Goal: Information Seeking & Learning: Learn about a topic

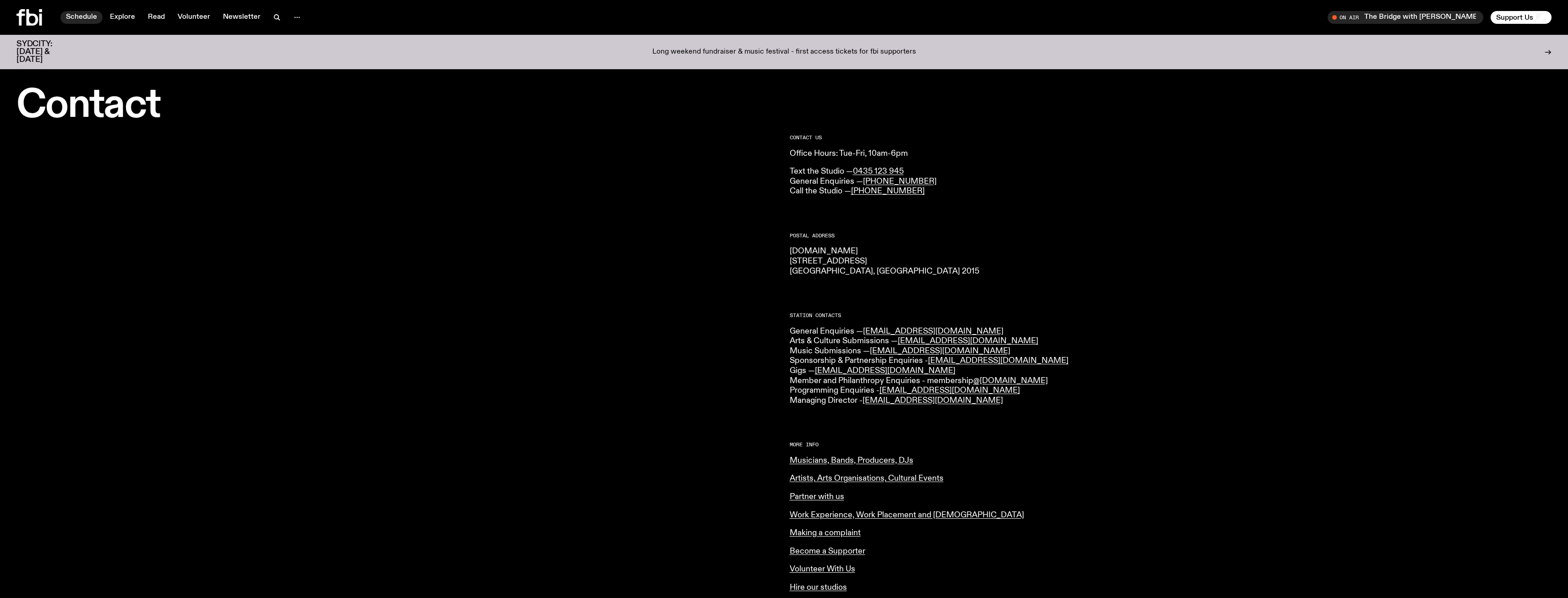
click at [62, 19] on link "Schedule" at bounding box center [81, 17] width 42 height 13
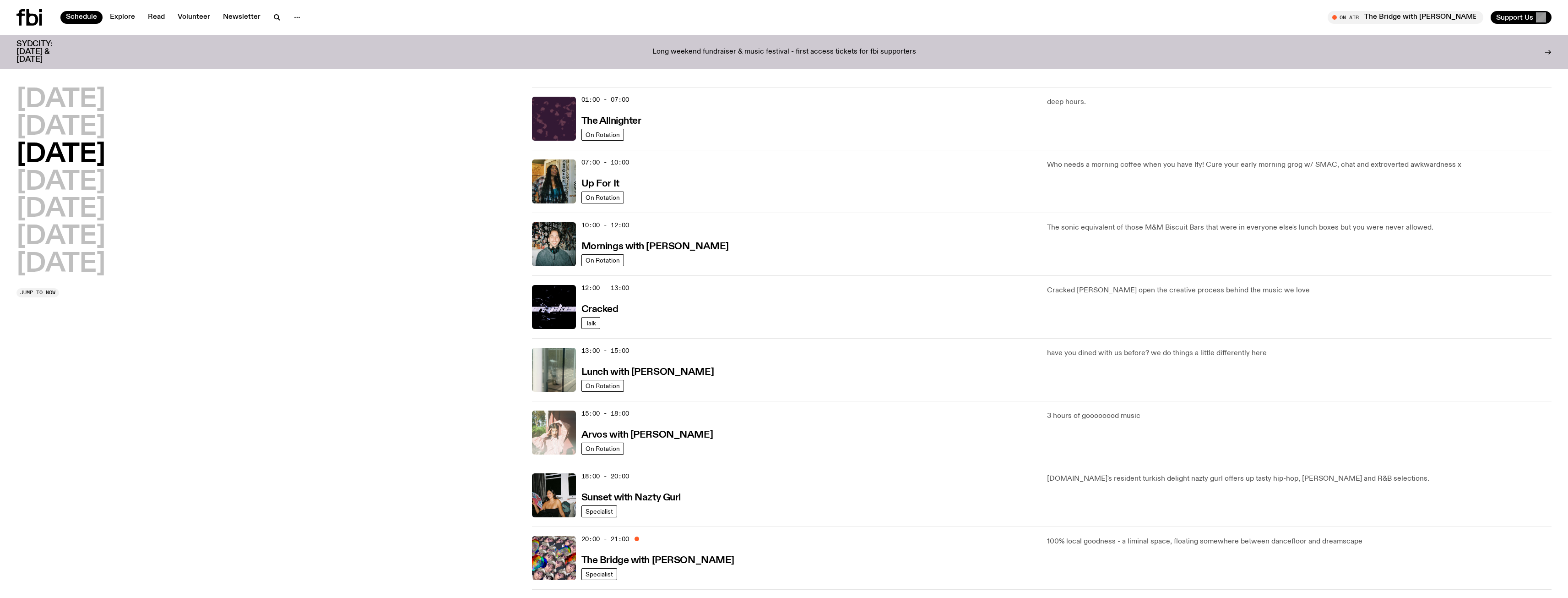
click at [564, 445] on img at bounding box center [553, 432] width 44 height 44
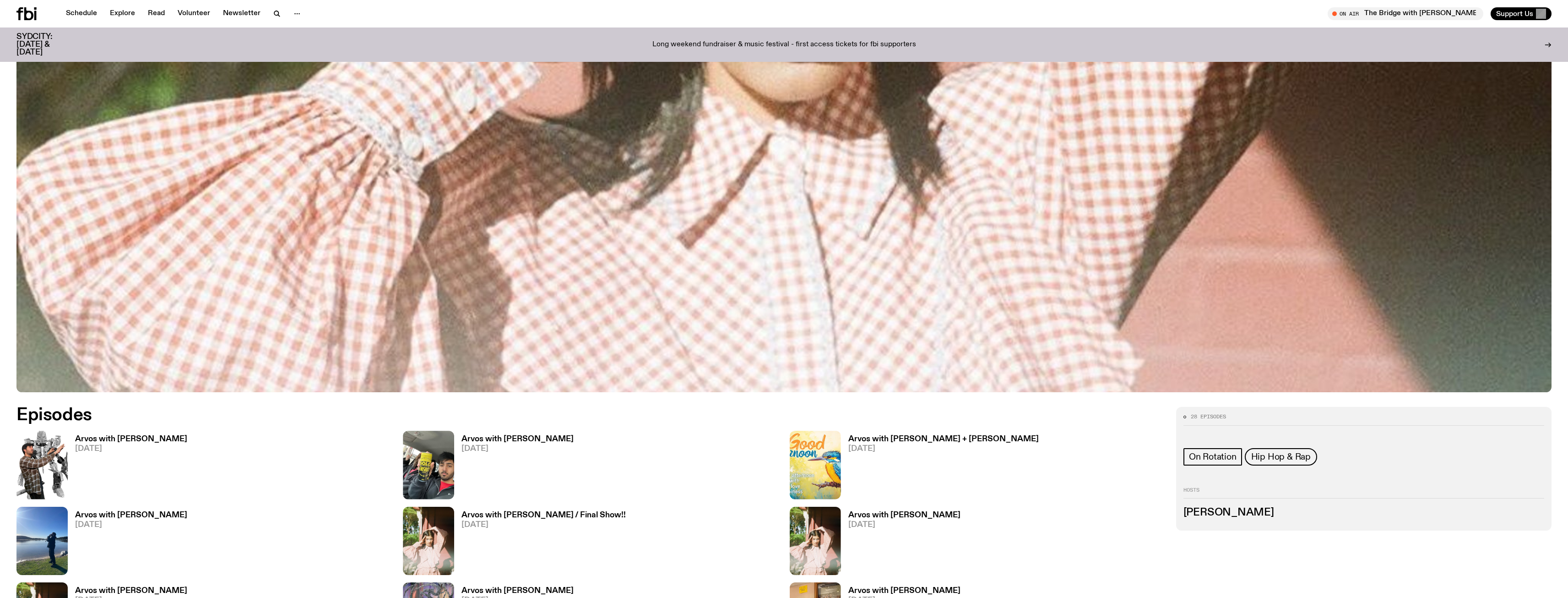
scroll to position [728, 0]
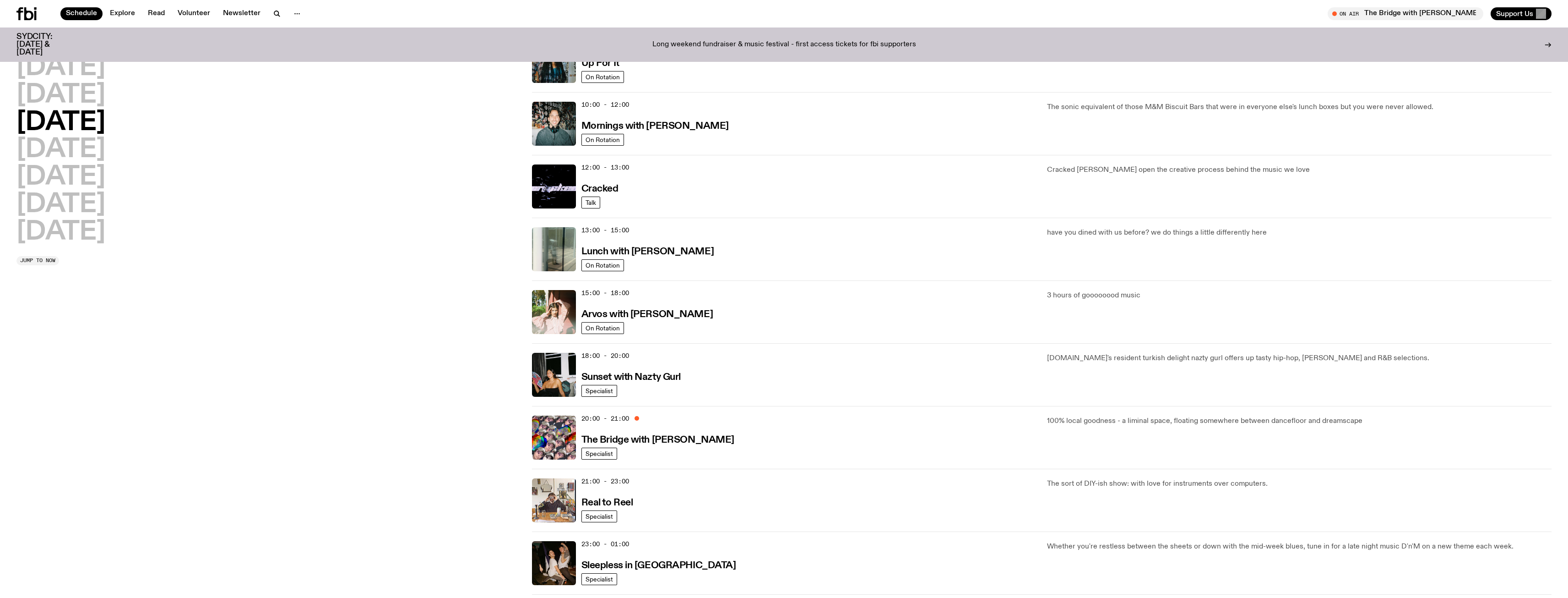
scroll to position [134, 0]
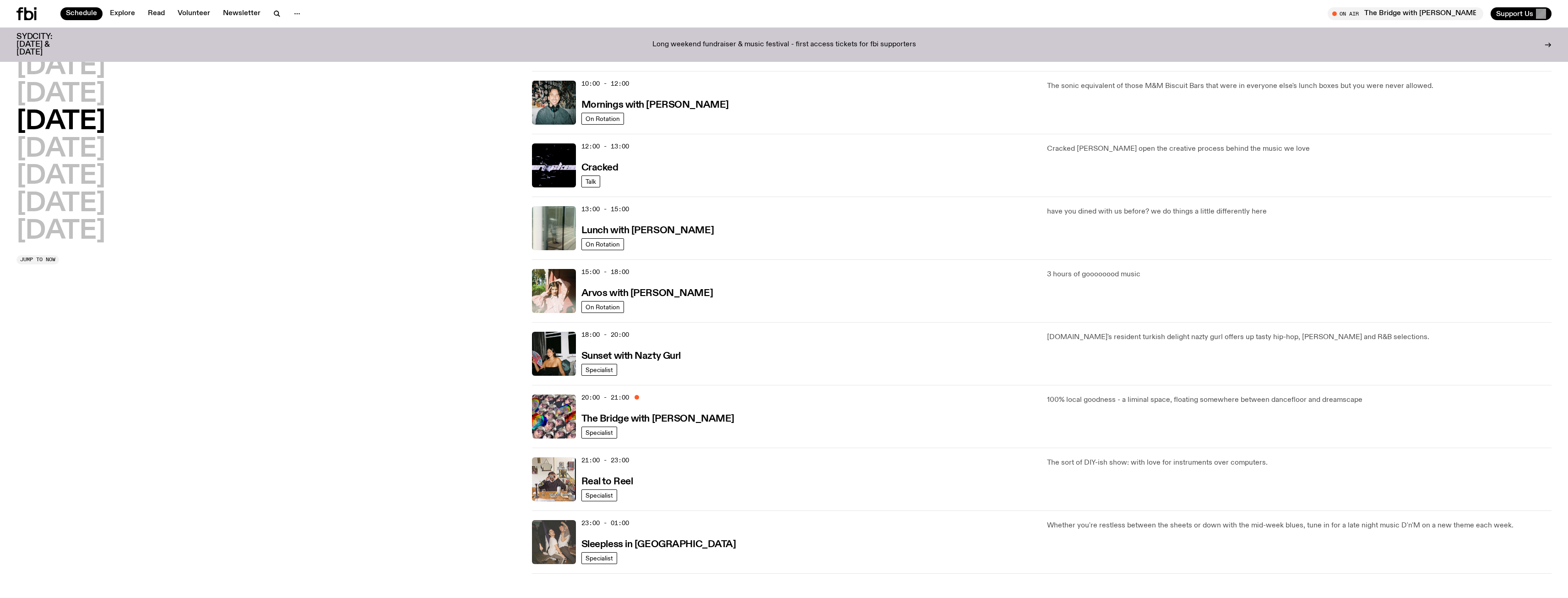
click at [557, 542] on img at bounding box center [553, 541] width 44 height 44
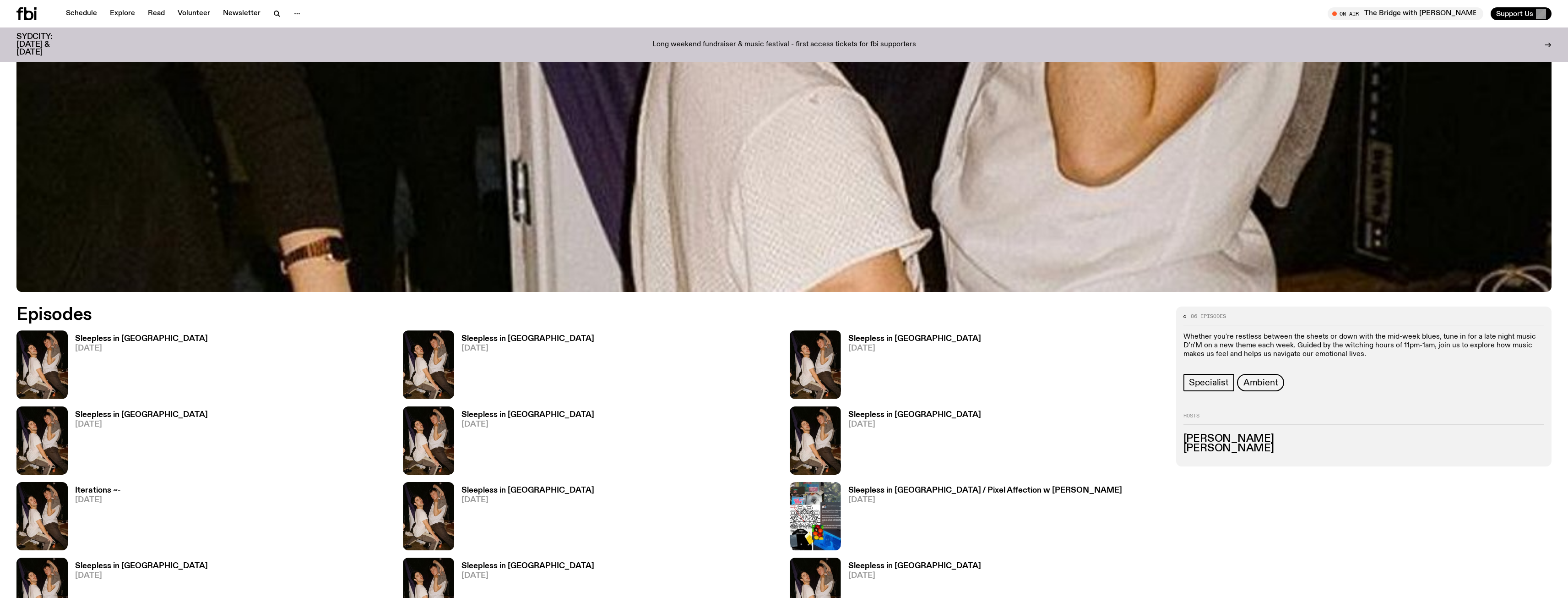
scroll to position [728, 0]
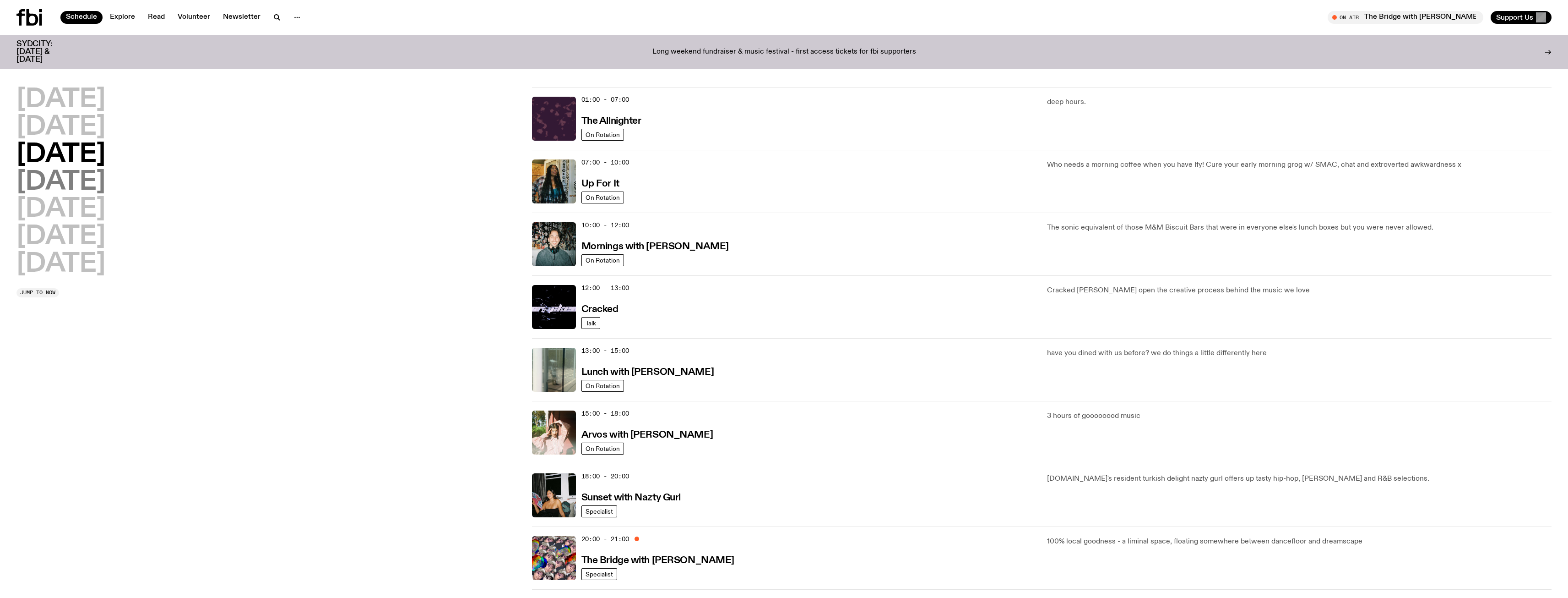
click at [23, 178] on h2 "Thursday" at bounding box center [61, 182] width 89 height 26
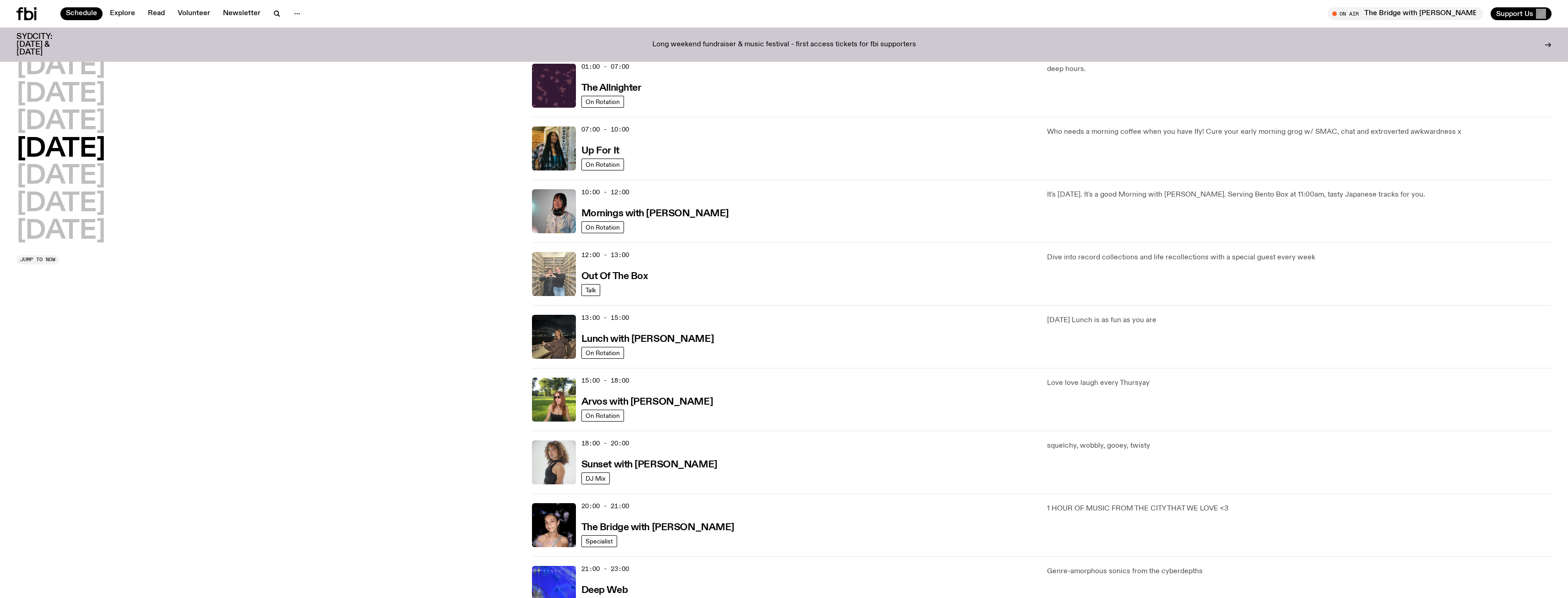
click at [558, 287] on img at bounding box center [553, 273] width 44 height 44
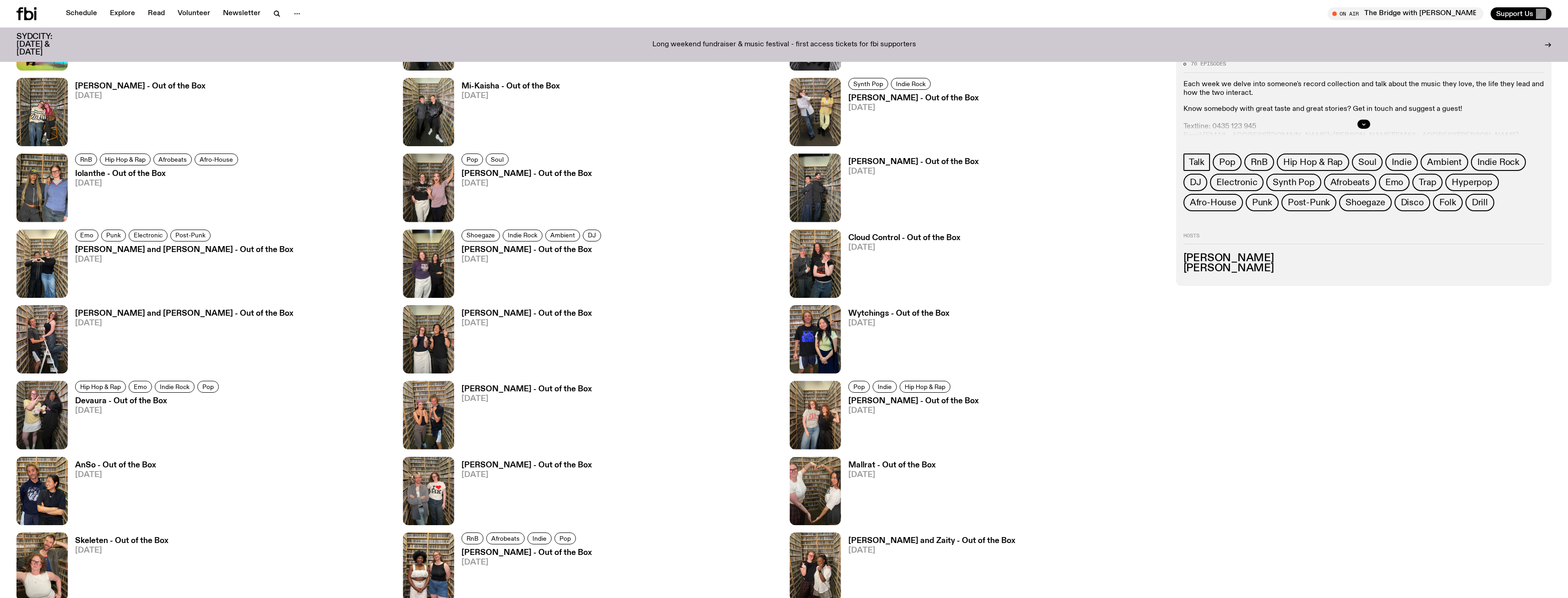
scroll to position [956, 0]
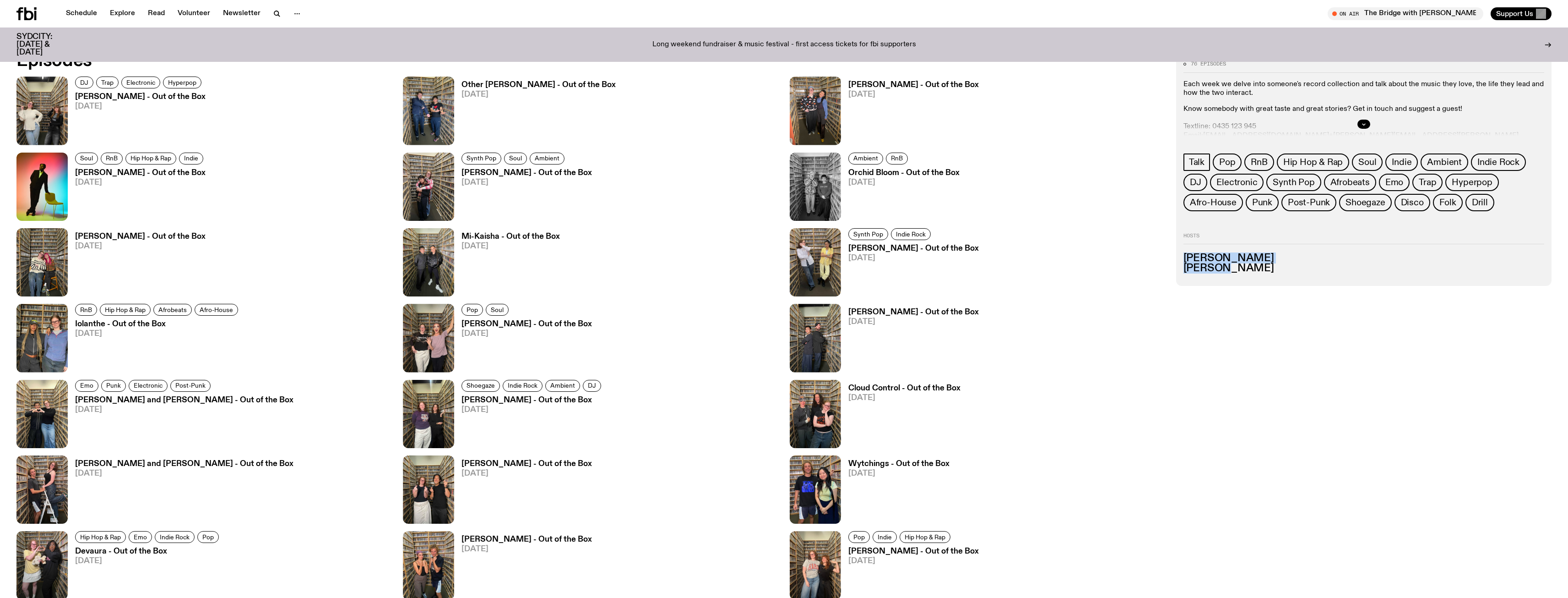
drag, startPoint x: 1225, startPoint y: 268, endPoint x: 1182, endPoint y: 258, distance: 44.1
click at [1182, 258] on div "76 episodes Each week we delve into someone's record collection and talk about …" at bounding box center [1364, 169] width 376 height 232
copy ul "Kate Saap Matt Do"
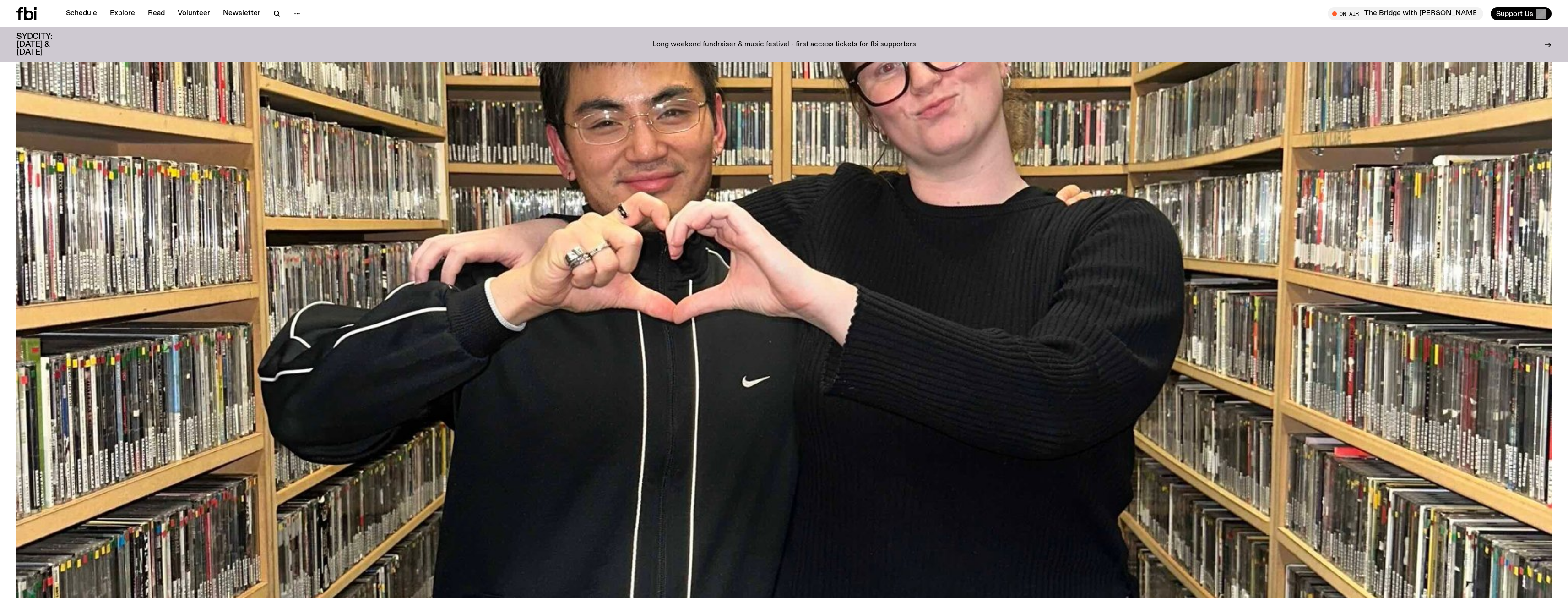
scroll to position [223, 0]
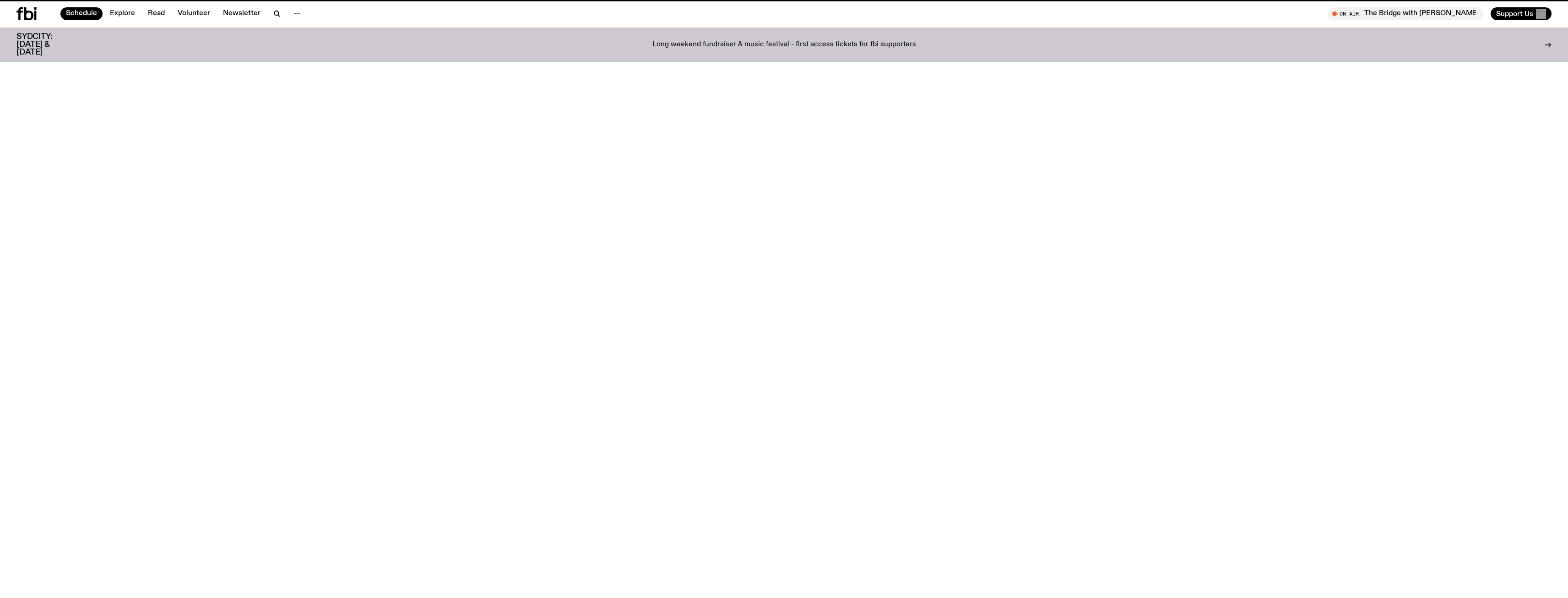
scroll to position [26, 0]
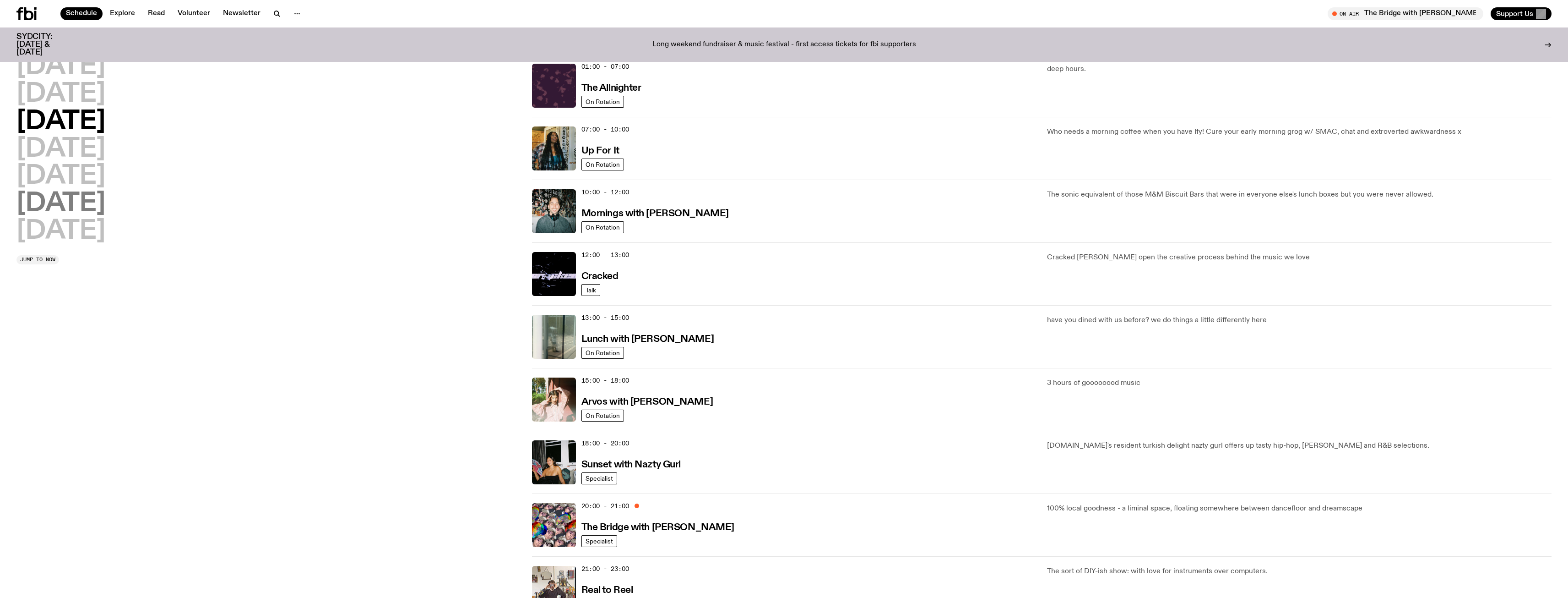
click at [106, 211] on h2 "Saturday" at bounding box center [61, 203] width 89 height 26
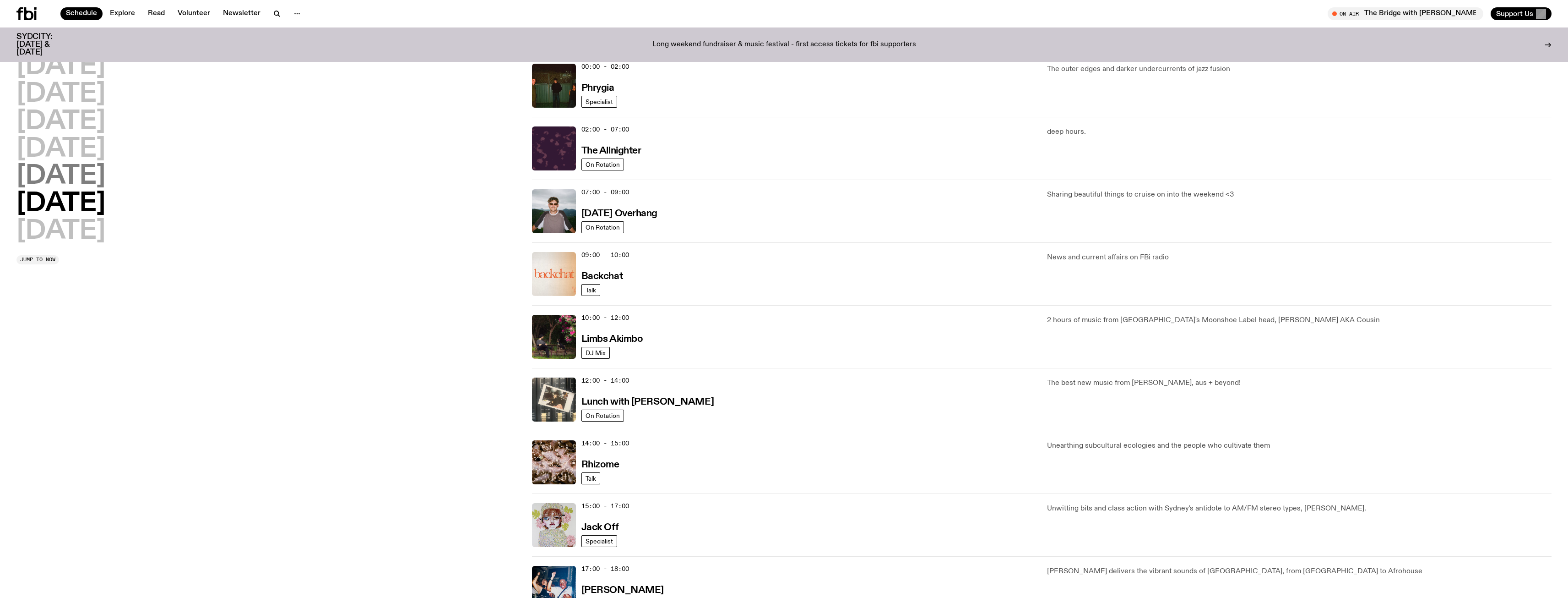
click at [71, 171] on h2 "Friday" at bounding box center [61, 176] width 89 height 26
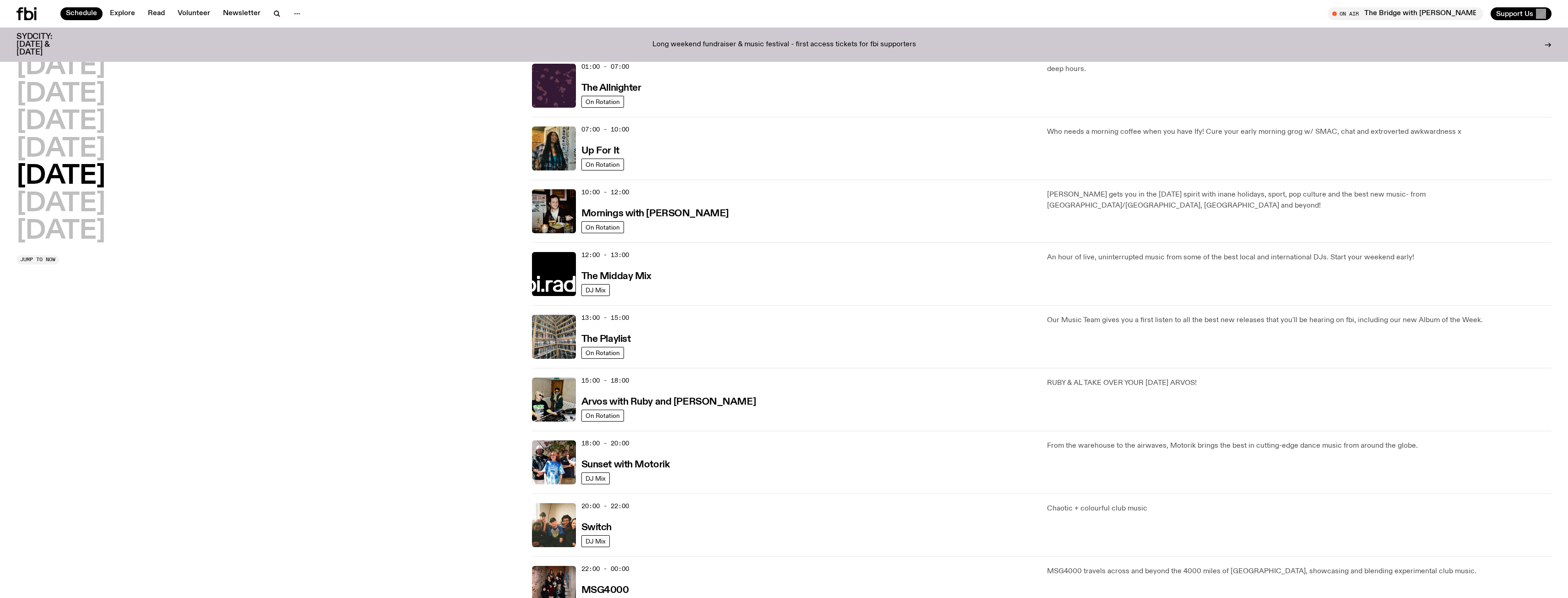
click at [645, 339] on div "13:00 - 15:00 The Playlist" at bounding box center [808, 336] width 455 height 44
click at [617, 338] on h3 "The Playlist" at bounding box center [606, 339] width 50 height 10
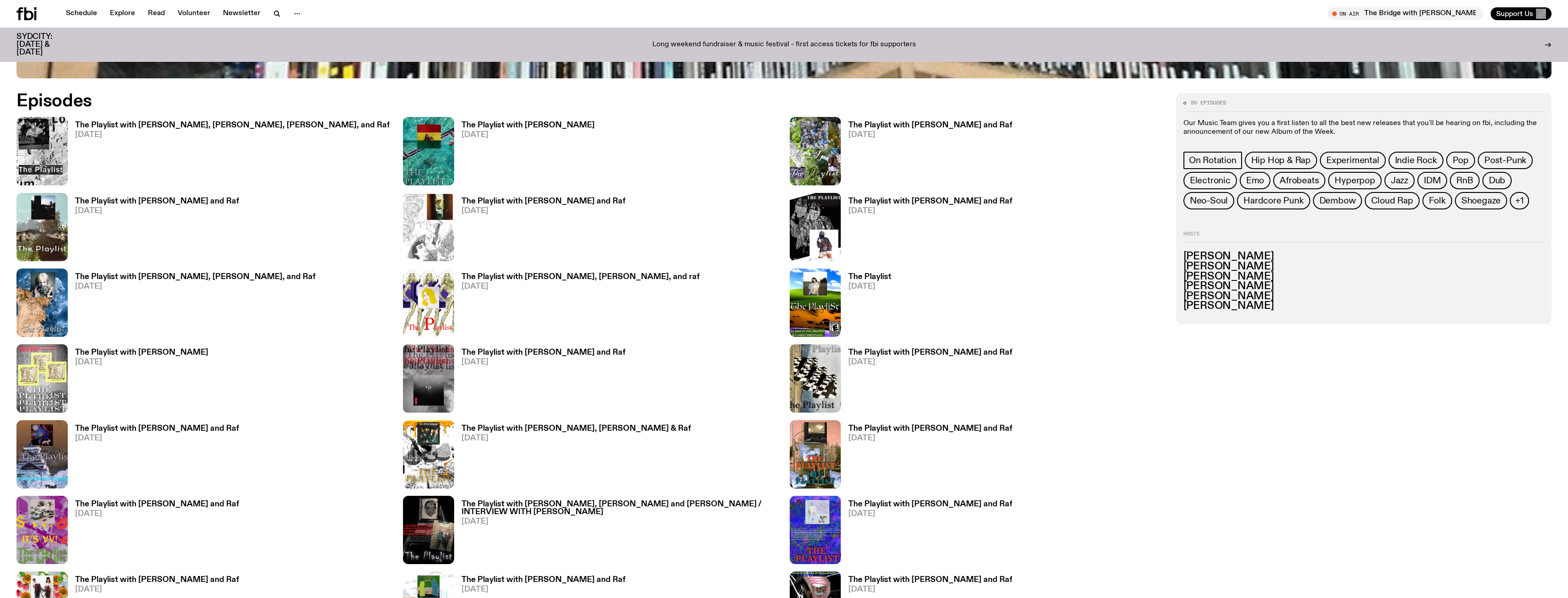
scroll to position [911, 0]
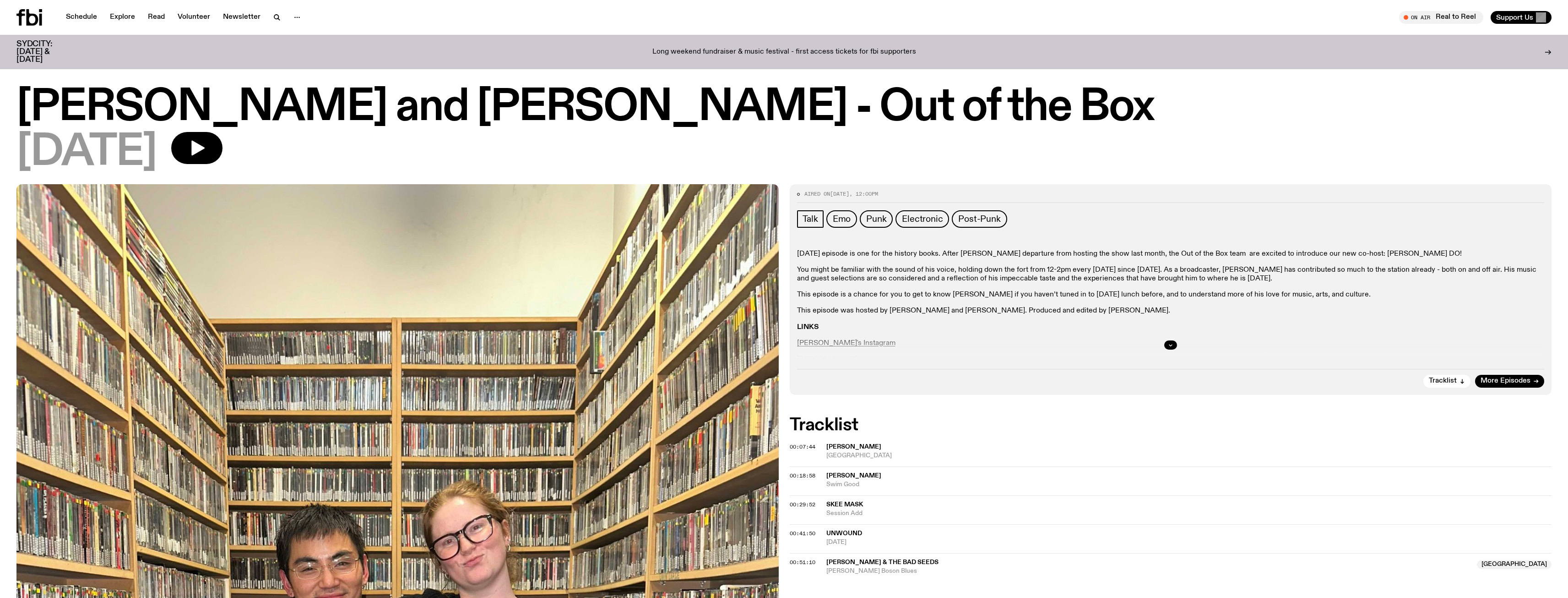
click at [817, 343] on div at bounding box center [1171, 344] width 748 height 29
click at [817, 339] on div at bounding box center [1171, 344] width 748 height 29
click at [1172, 348] on button "button" at bounding box center [1171, 344] width 13 height 9
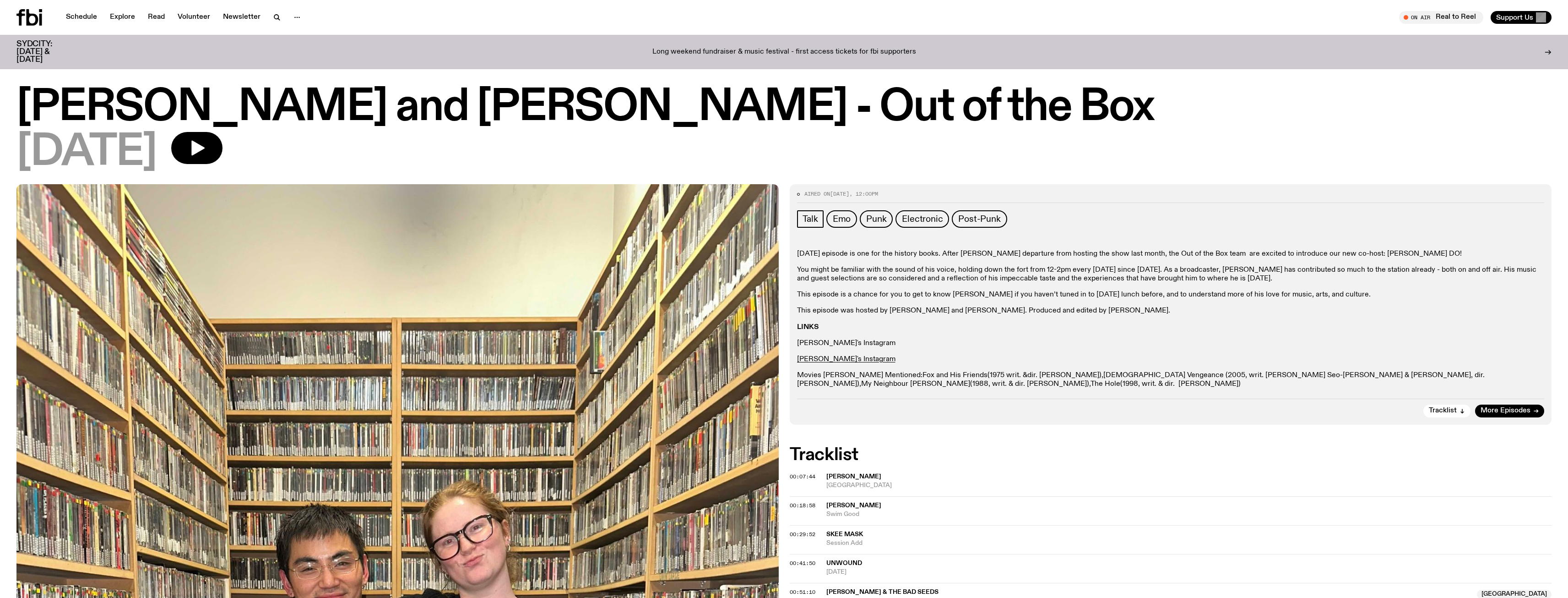
click at [845, 342] on link "[PERSON_NAME]'s Instagram" at bounding box center [846, 343] width 98 height 7
click at [826, 357] on link "[PERSON_NAME]'s Instagram" at bounding box center [846, 358] width 98 height 7
